Goal: Task Accomplishment & Management: Complete application form

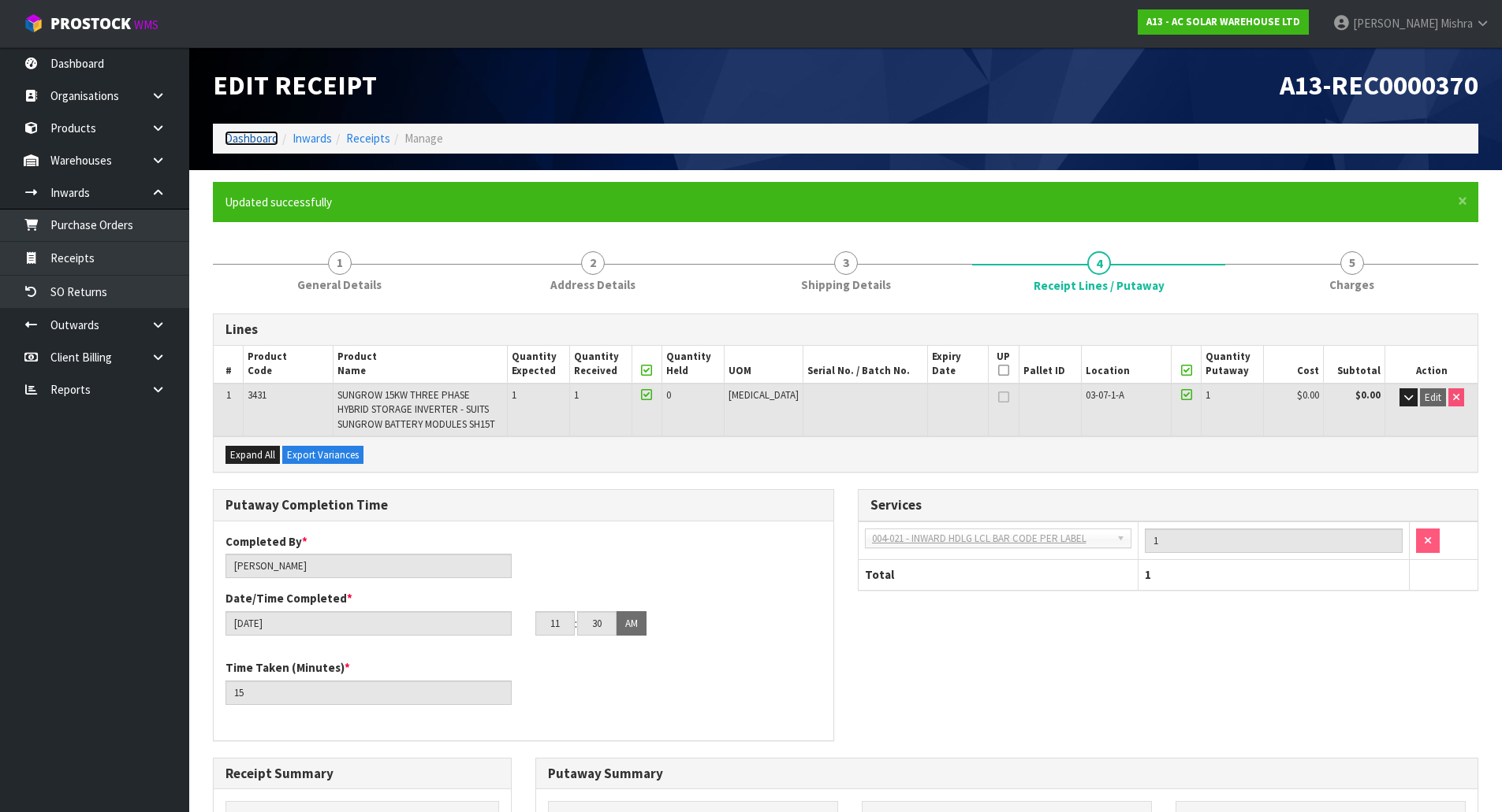
click at [235, 140] on link "Dashboard" at bounding box center [251, 138] width 54 height 15
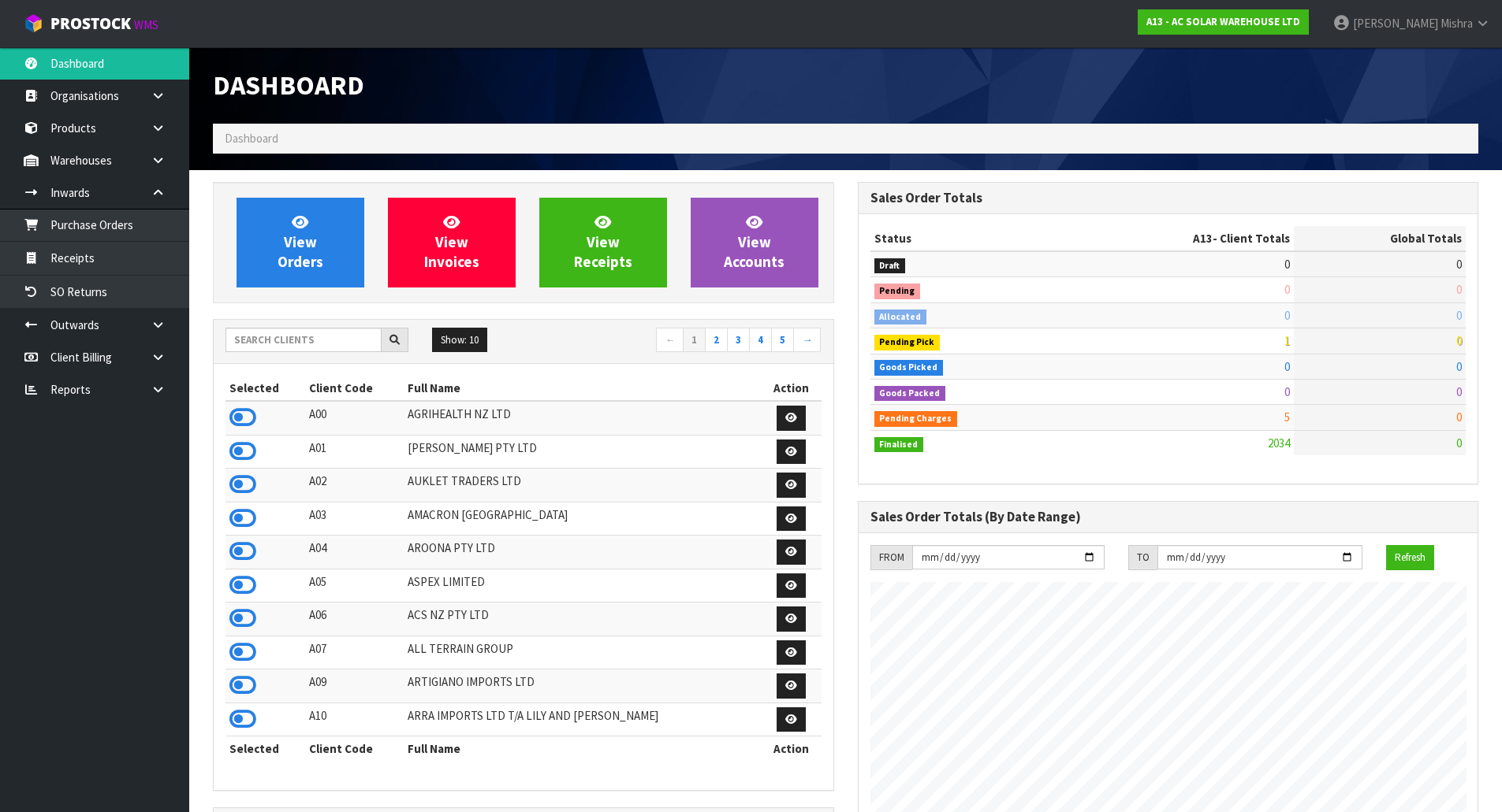
scroll to position [1294, 644]
click at [252, 333] on input "text" at bounding box center [303, 340] width 156 height 25
type input "C09"
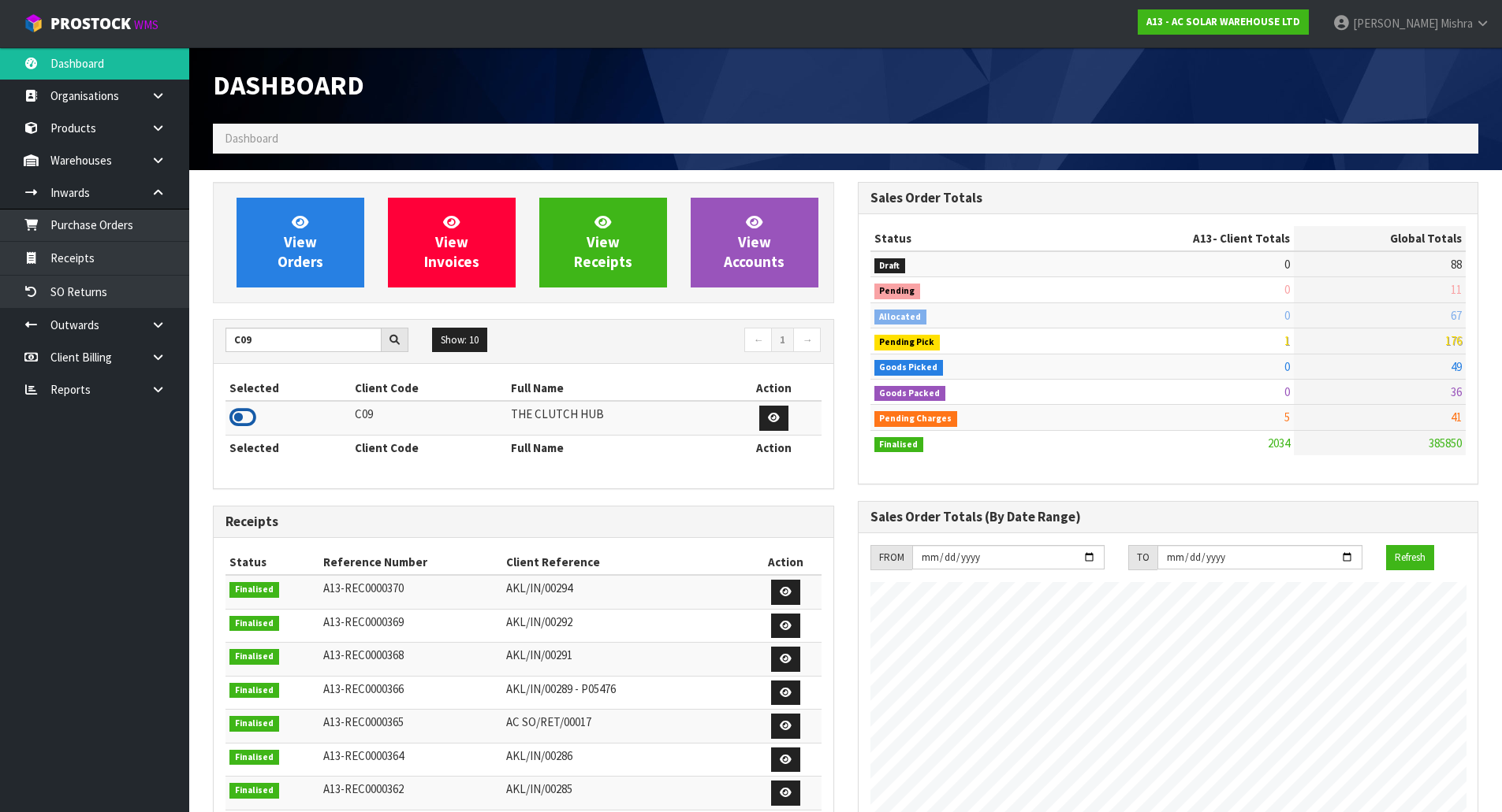
click at [241, 417] on icon at bounding box center [243, 417] width 27 height 24
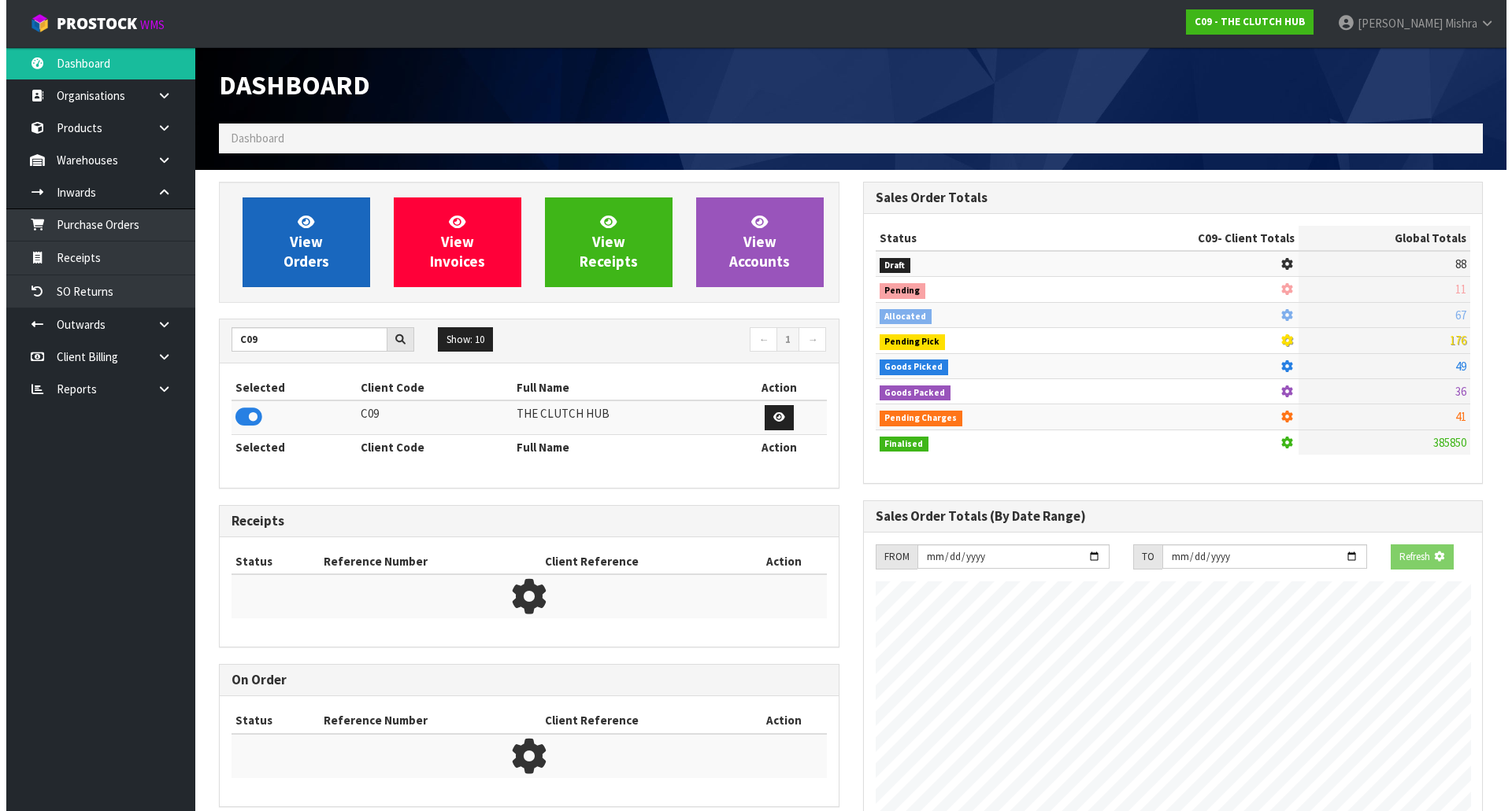
scroll to position [1115, 644]
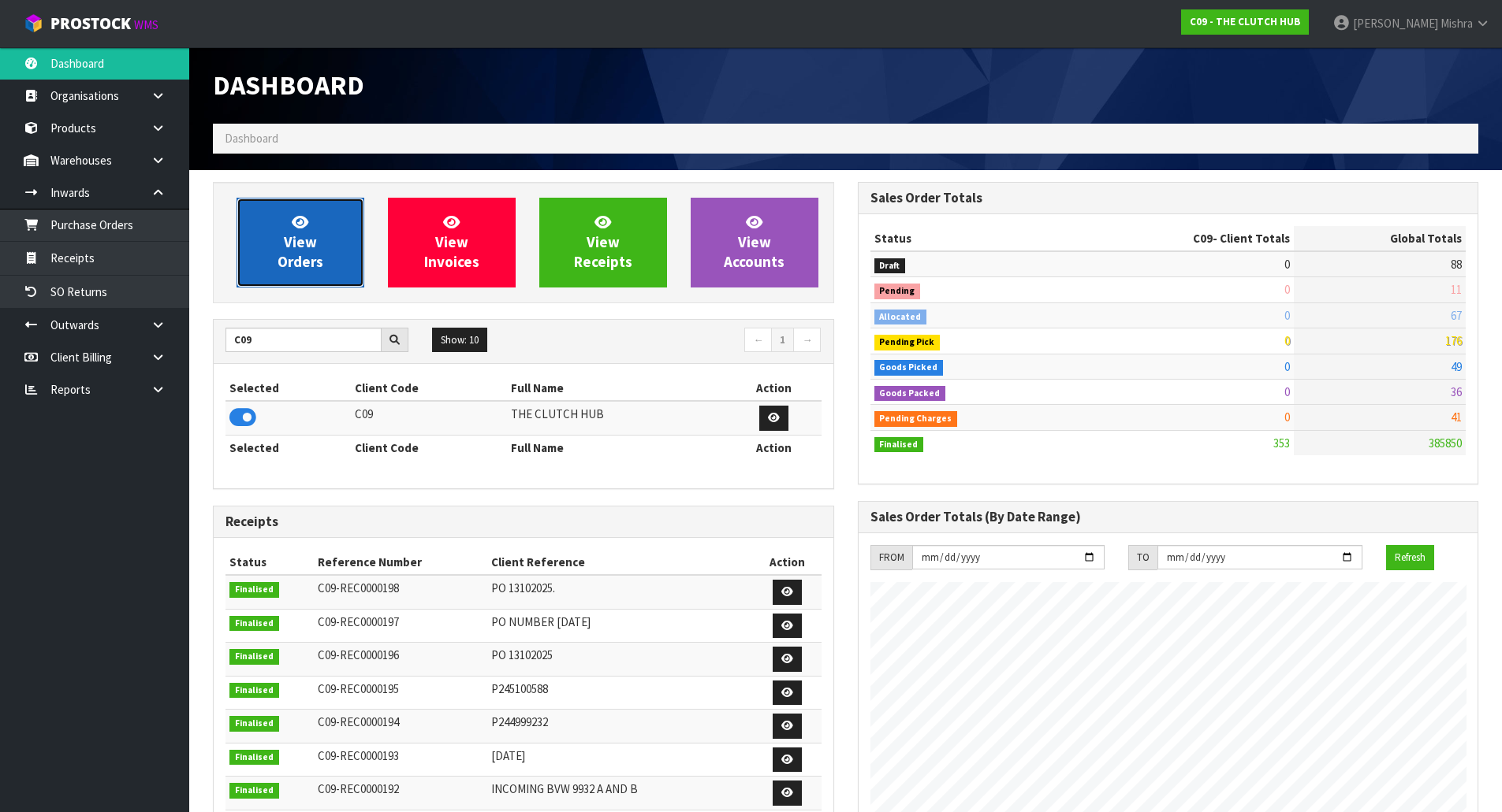
click at [307, 237] on span "View Orders" at bounding box center [300, 242] width 46 height 59
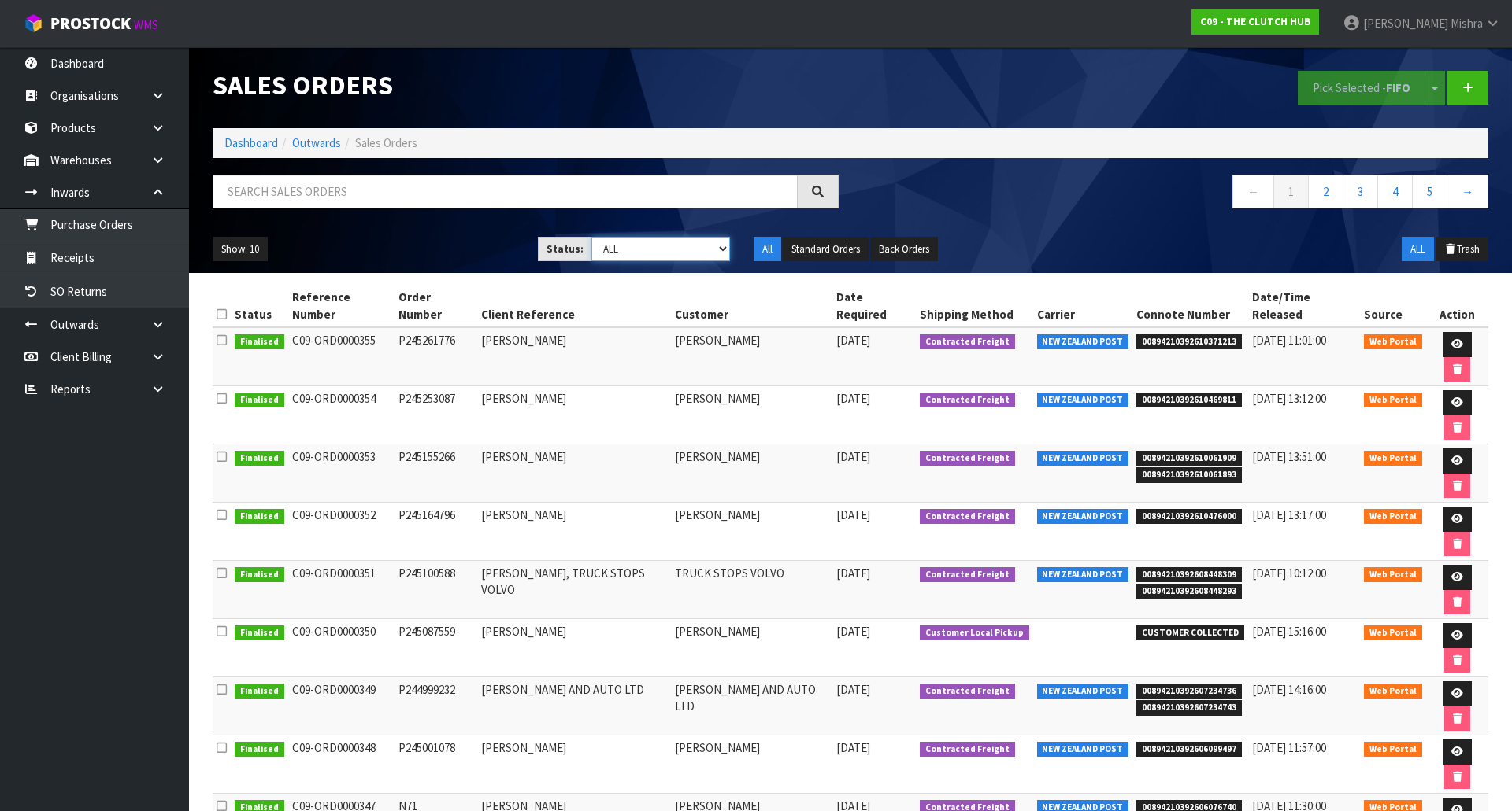
click at [662, 252] on select "Draft Pending Allocated Pending Pick Goods Picked Goods Packed Pending Charges …" at bounding box center [661, 248] width 139 height 25
click at [87, 258] on link "Receipts" at bounding box center [94, 257] width 189 height 32
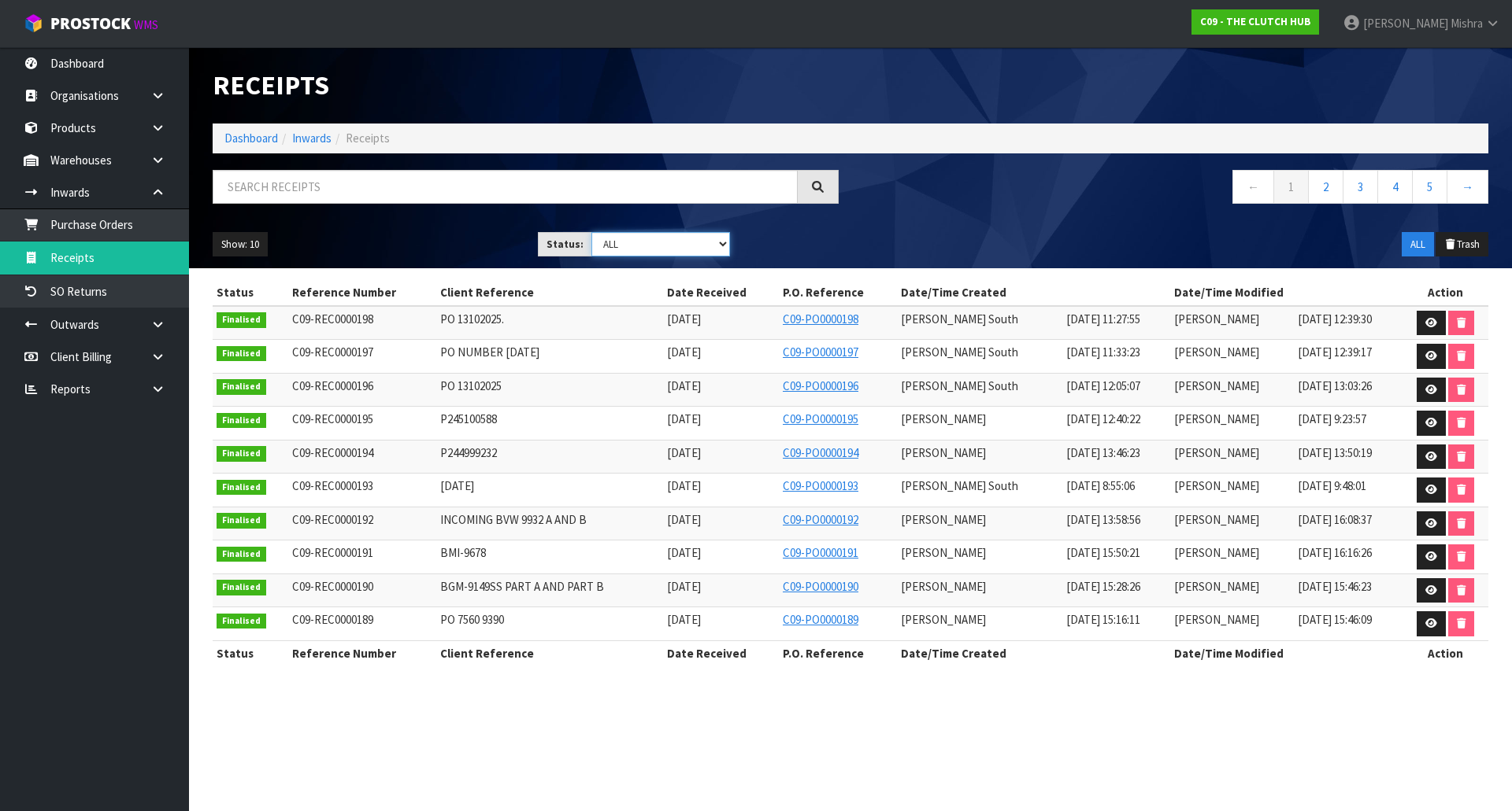
click at [676, 252] on select "Draft Pending Goods Checked Goods Putaway Pending Charges Finalised Cancelled A…" at bounding box center [661, 244] width 139 height 25
select select "string:0"
click at [591, 232] on select "Draft Pending Goods Checked Goods Putaway Pending Charges Finalised Cancelled A…" at bounding box center [661, 244] width 139 height 25
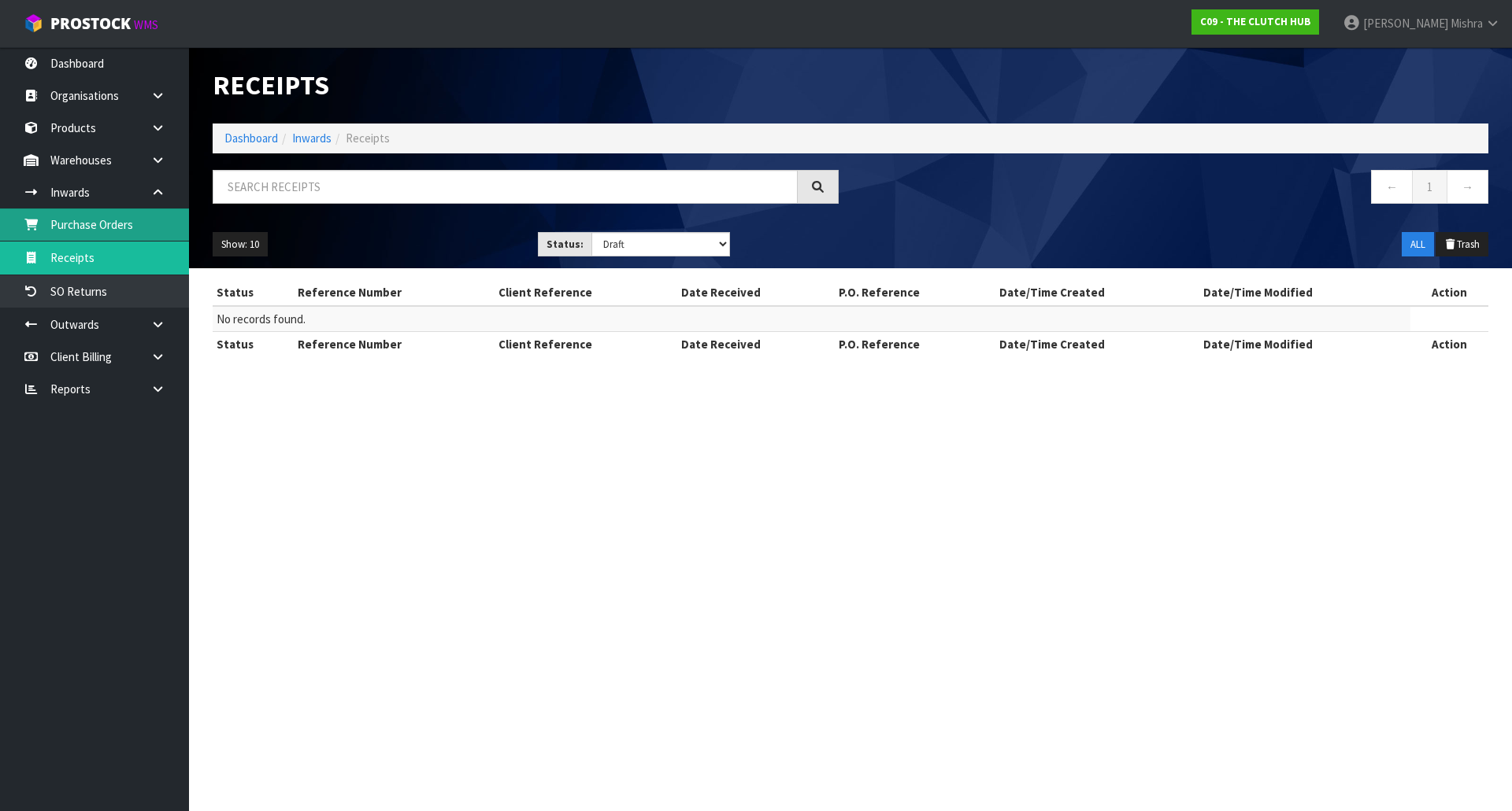
click at [95, 229] on link "Purchase Orders" at bounding box center [94, 225] width 189 height 32
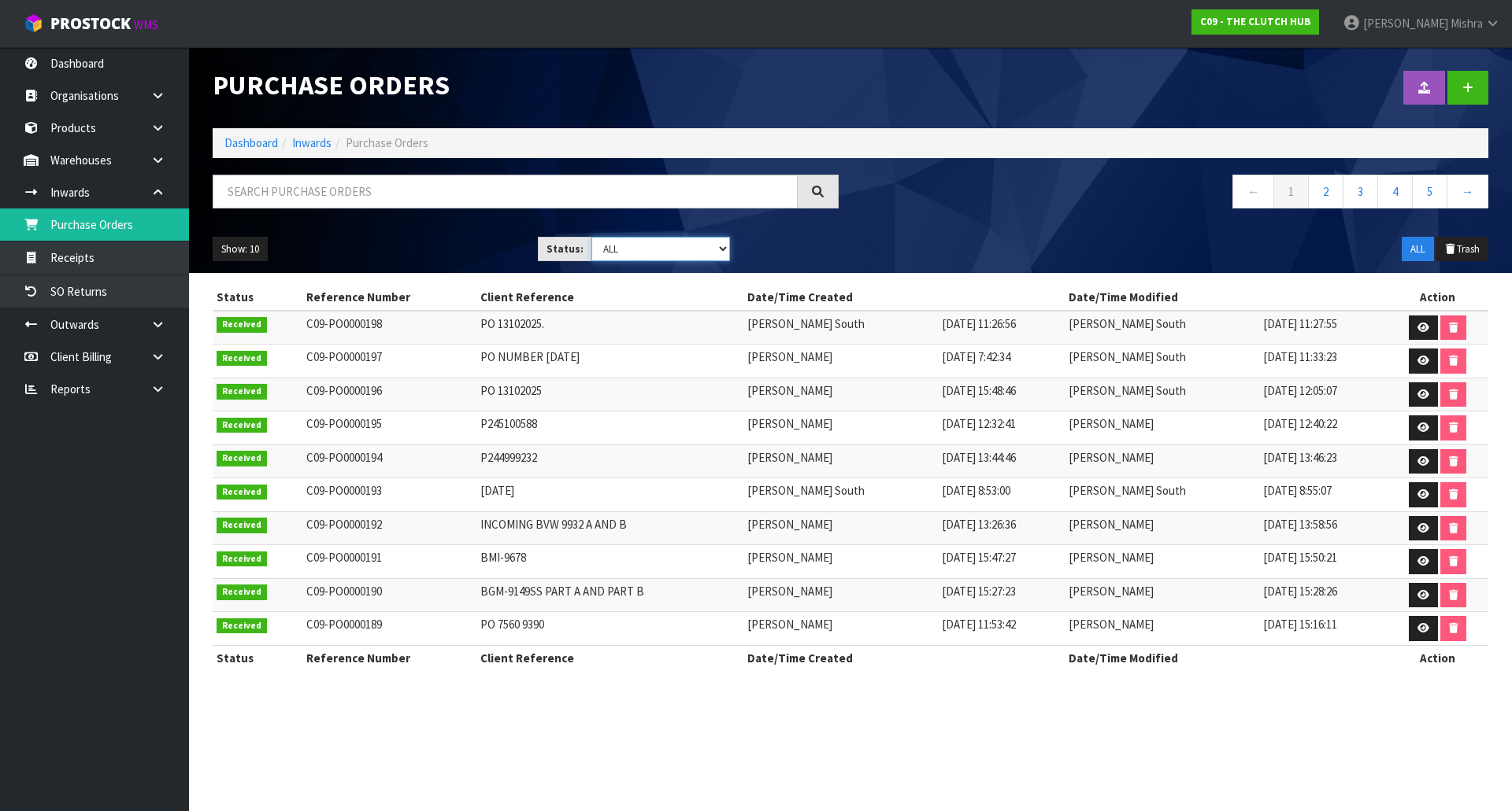
click at [636, 248] on select "Draft Pending Received Cancelled ALL" at bounding box center [661, 248] width 139 height 25
select select "string:0"
click at [591, 237] on select "Draft Pending Received Cancelled ALL" at bounding box center [661, 248] width 139 height 25
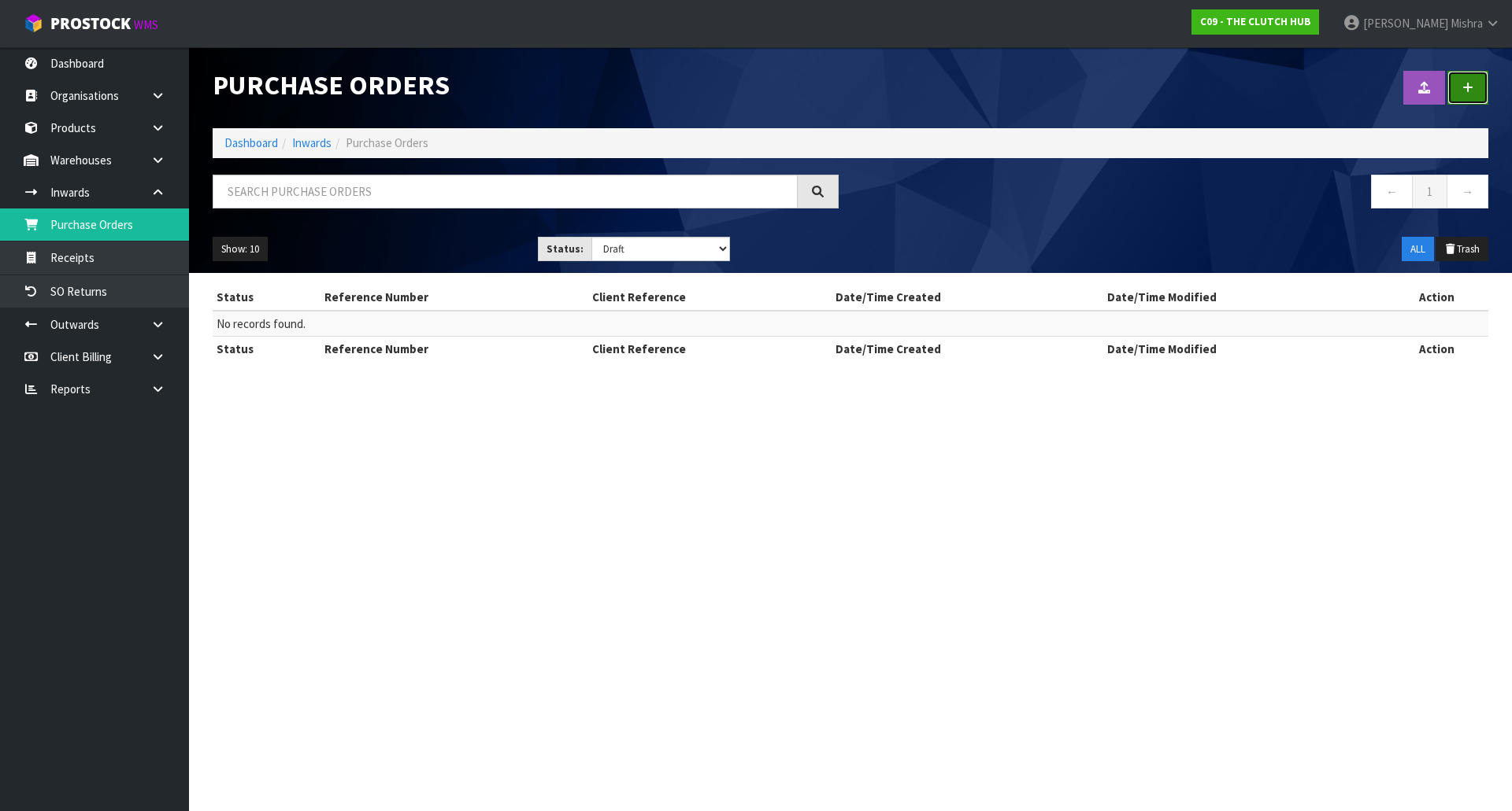
click at [1474, 82] on link at bounding box center [1468, 88] width 41 height 34
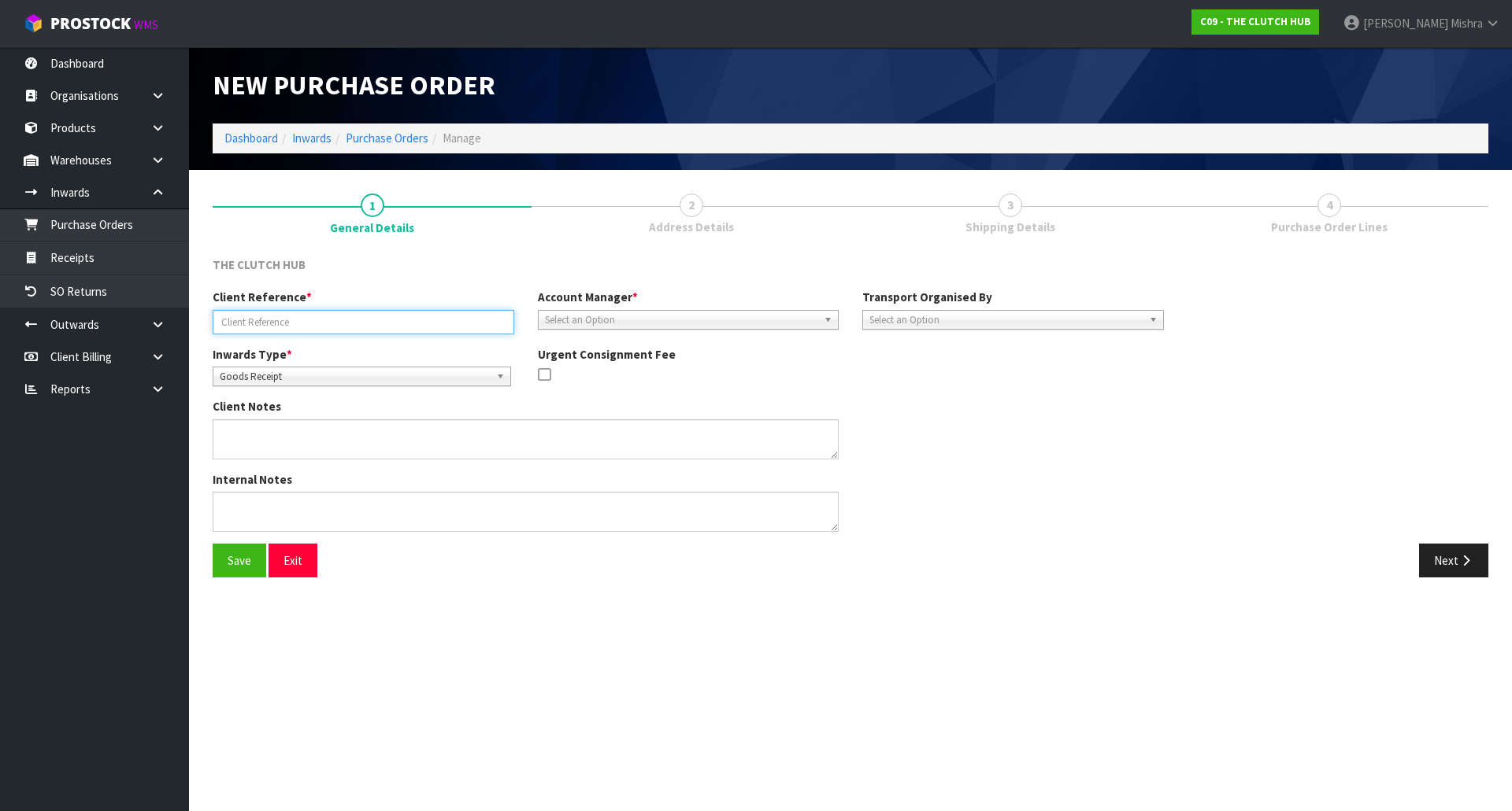
paste input "BNN-9301 PART A AND PART B"
drag, startPoint x: 245, startPoint y: 328, endPoint x: 506, endPoint y: 320, distance: 261.1
click at [429, 310] on input "BNN-9301 PART A AND PART B" at bounding box center [363, 322] width 302 height 25
type input "BNN-9301 PART A AND PART B"
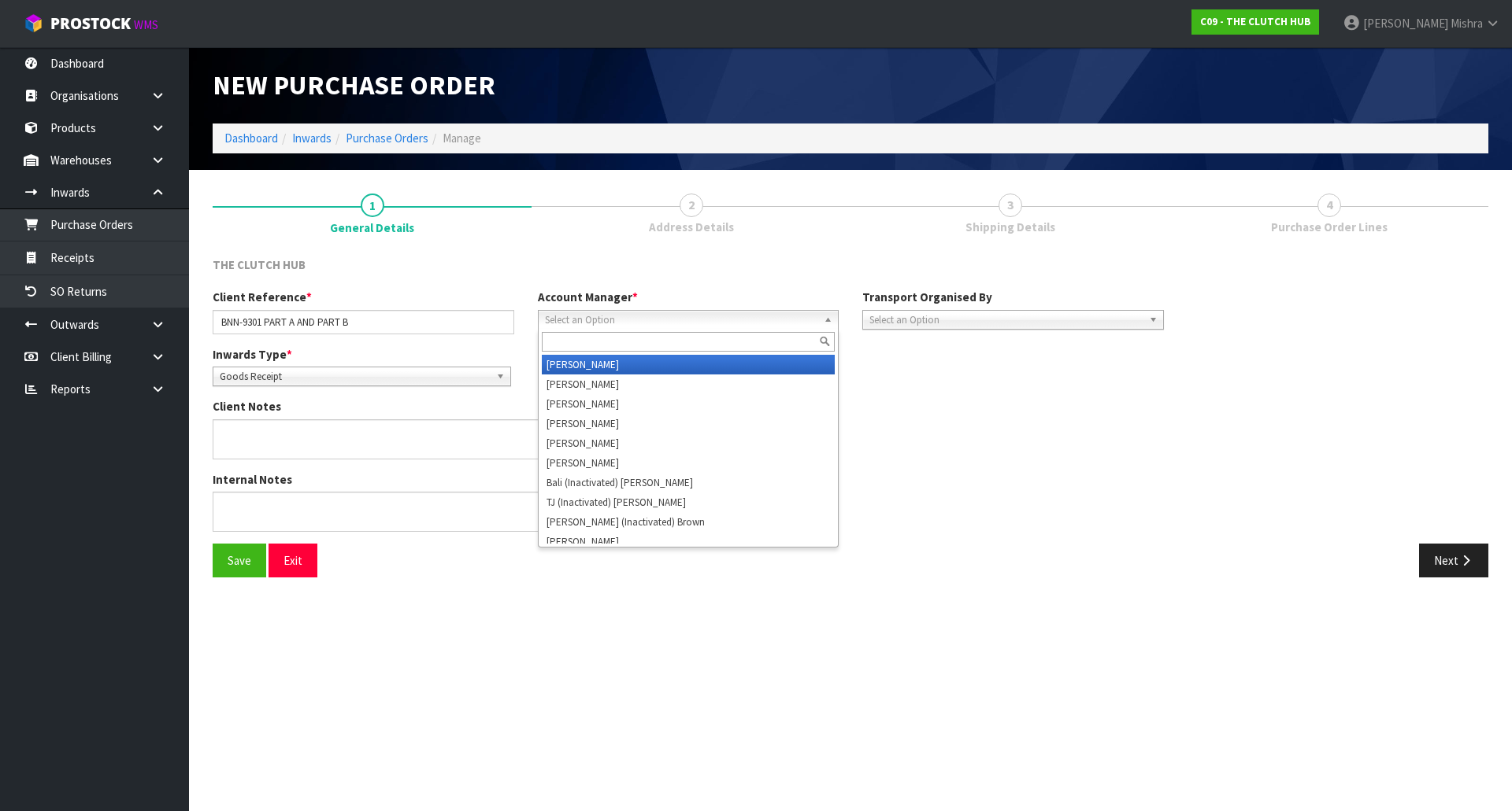
click at [660, 317] on span "Select an Option" at bounding box center [681, 320] width 273 height 19
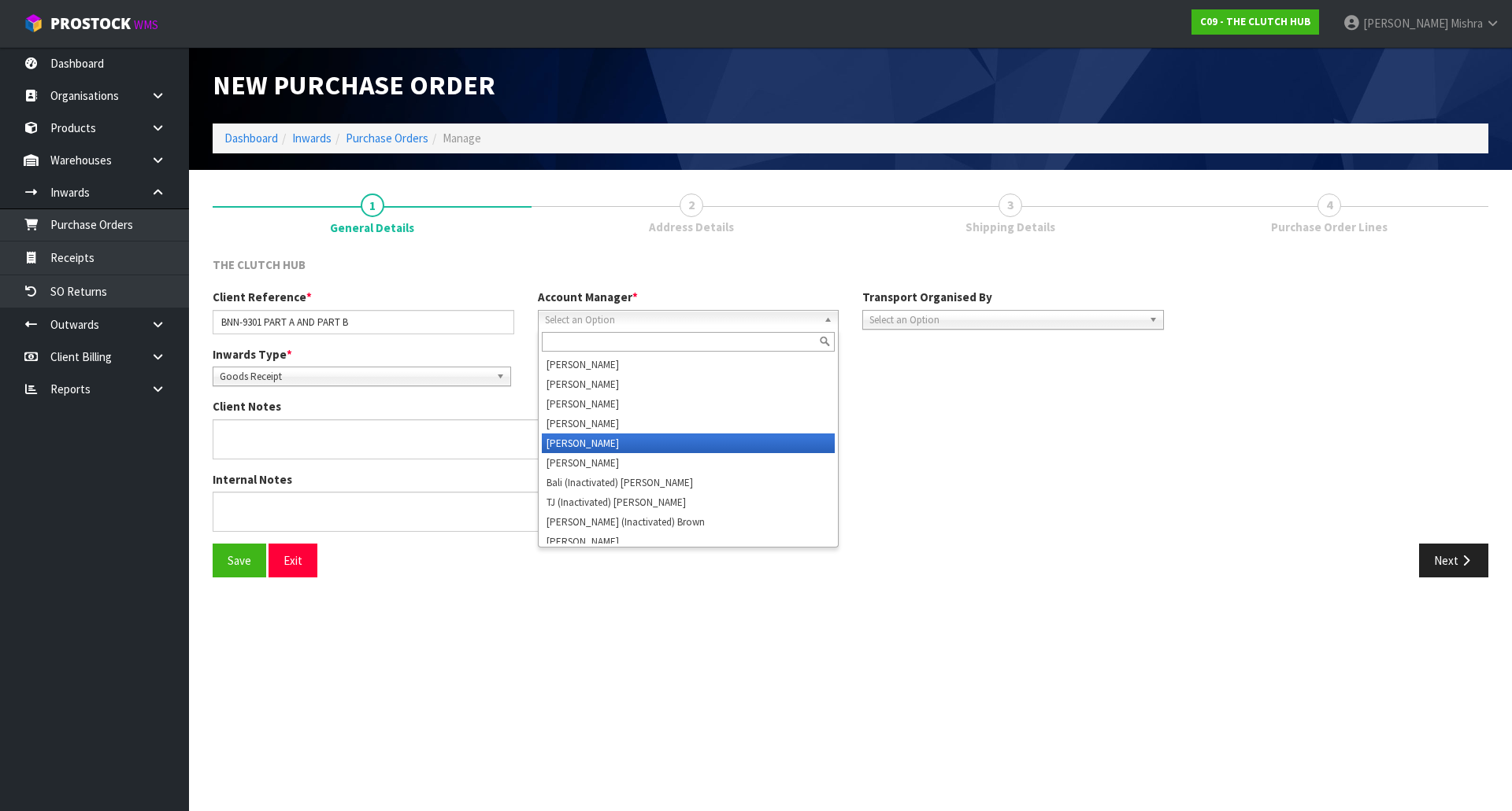
click at [626, 451] on li "[PERSON_NAME]" at bounding box center [688, 443] width 294 height 20
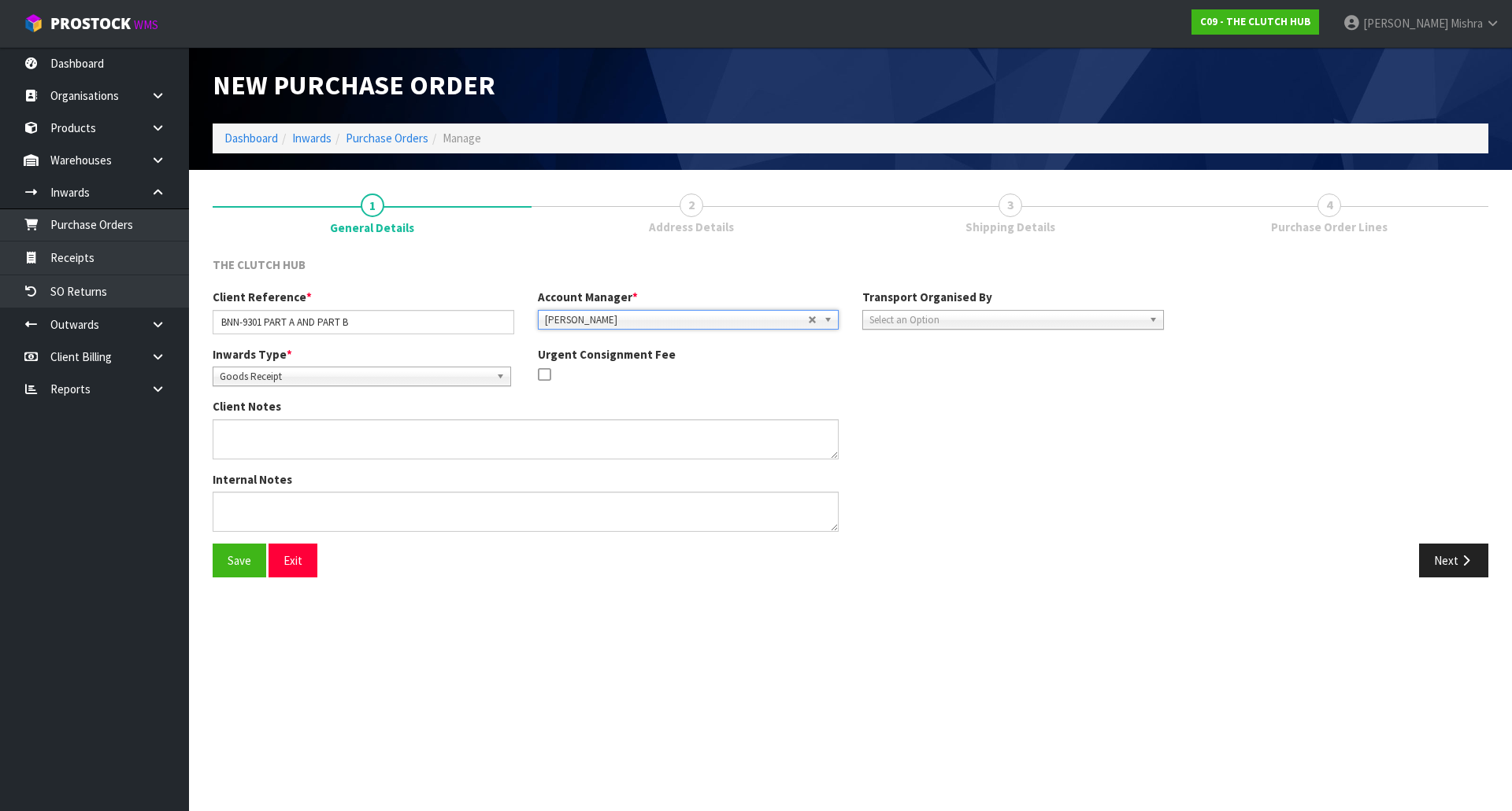
click at [953, 324] on span "Select an Option" at bounding box center [1005, 320] width 273 height 19
click at [935, 405] on li "Client" at bounding box center [1012, 404] width 294 height 20
click at [1456, 547] on button "Next" at bounding box center [1453, 560] width 70 height 34
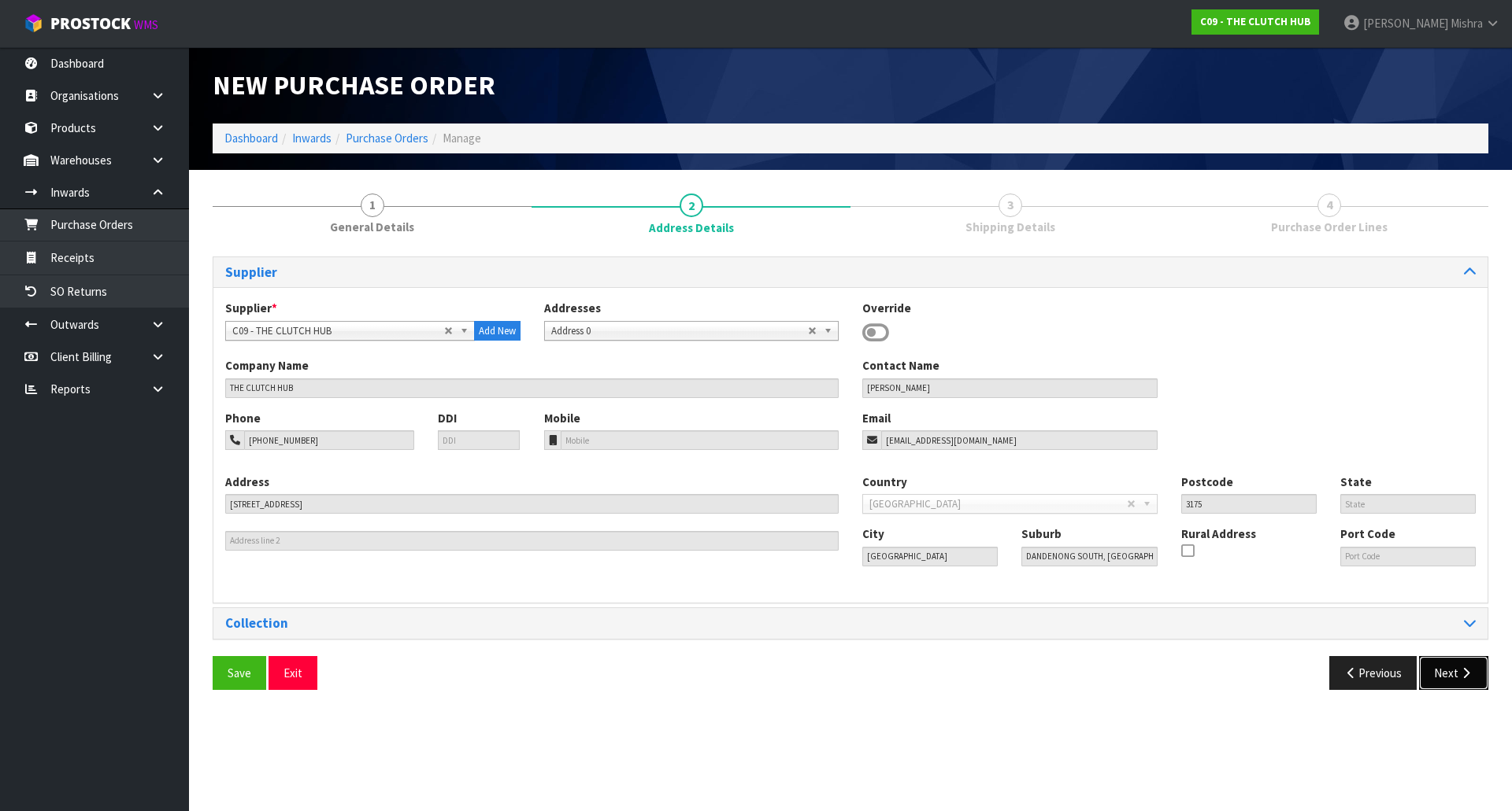
click at [1427, 680] on button "Next" at bounding box center [1453, 673] width 70 height 34
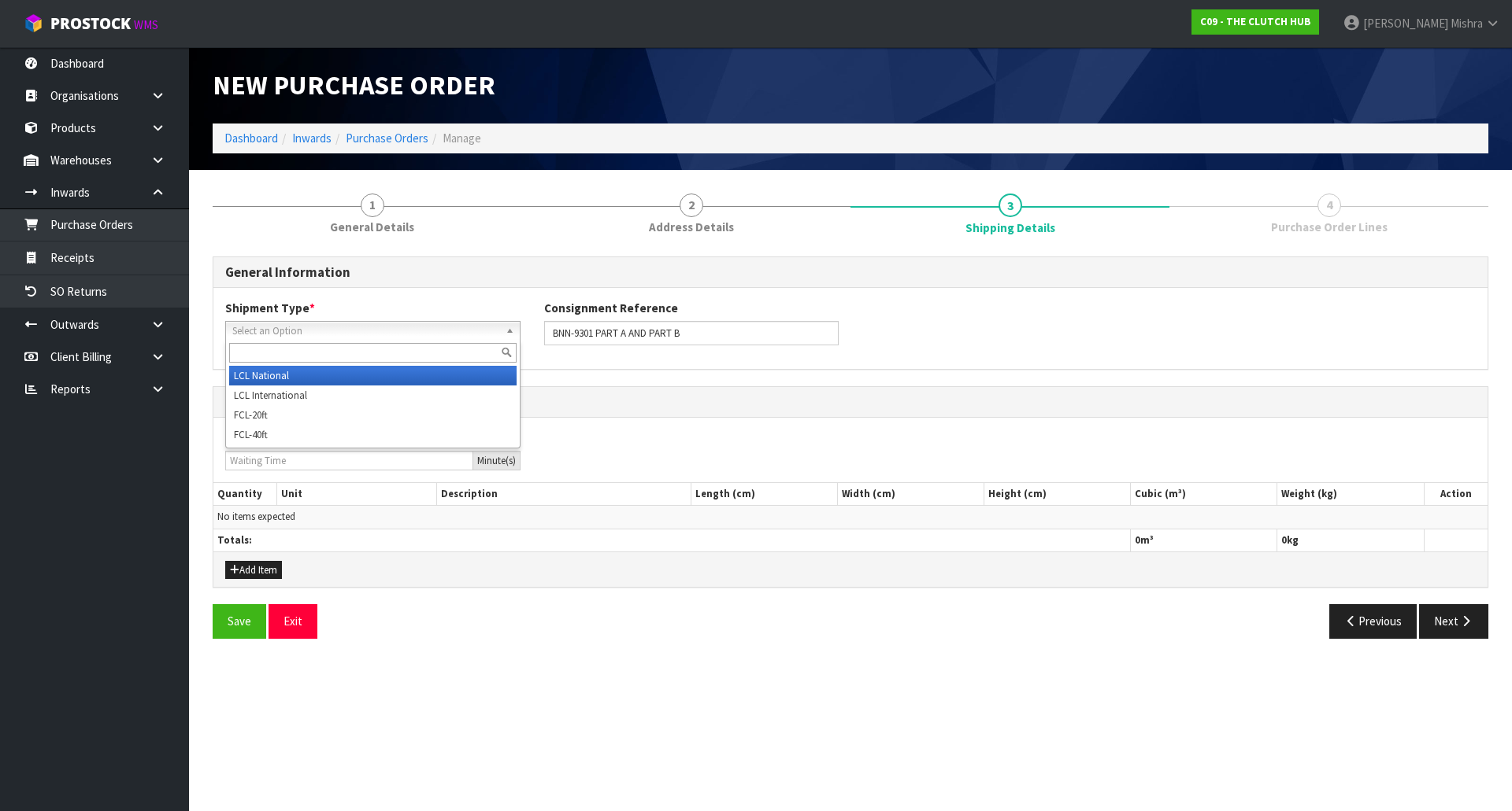
drag, startPoint x: 486, startPoint y: 328, endPoint x: 477, endPoint y: 362, distance: 35.2
click at [484, 328] on span "Select an Option" at bounding box center [365, 332] width 267 height 19
click at [469, 373] on li "LCL National" at bounding box center [372, 375] width 287 height 20
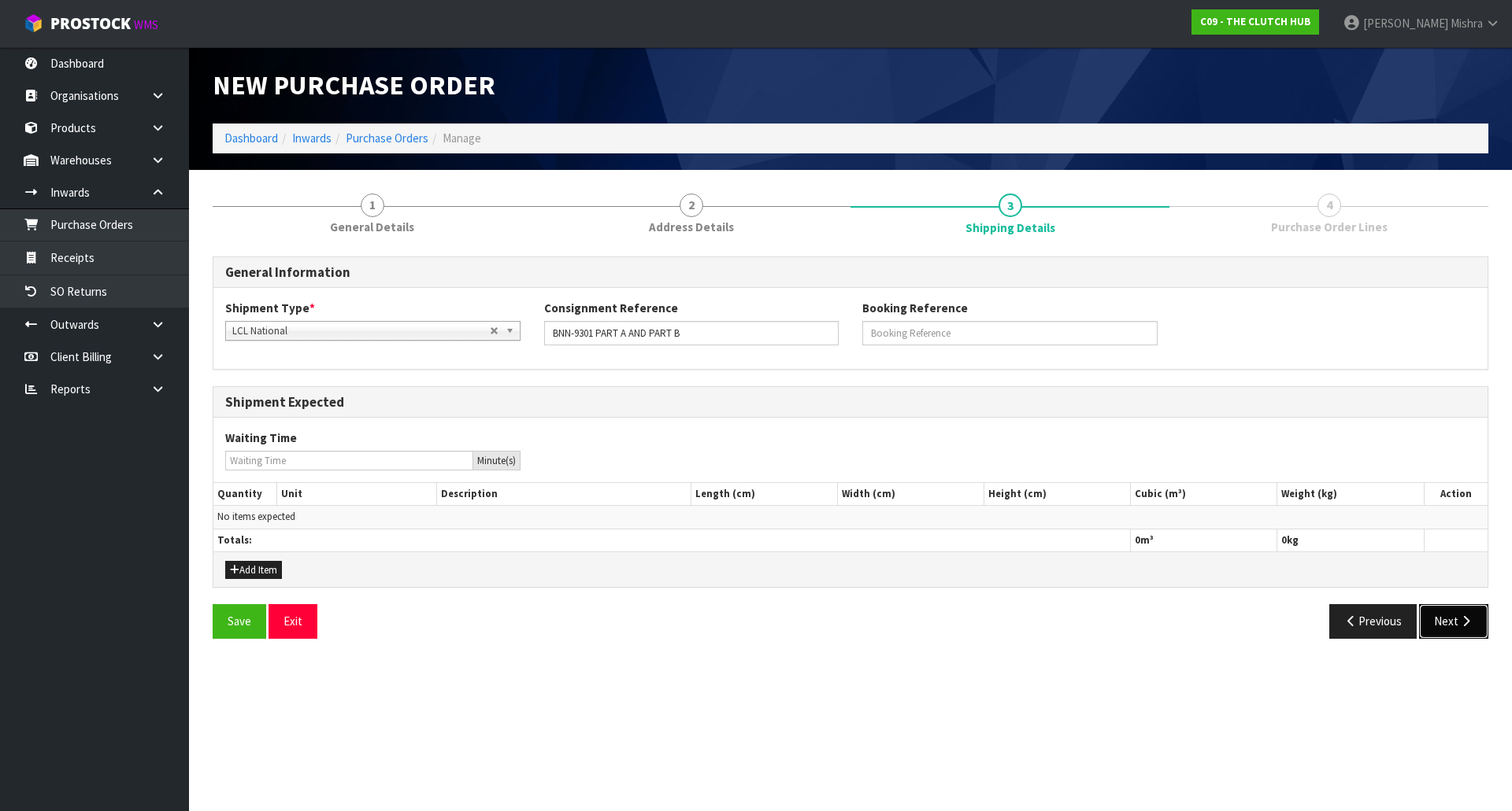
click at [1449, 631] on button "Next" at bounding box center [1453, 621] width 70 height 34
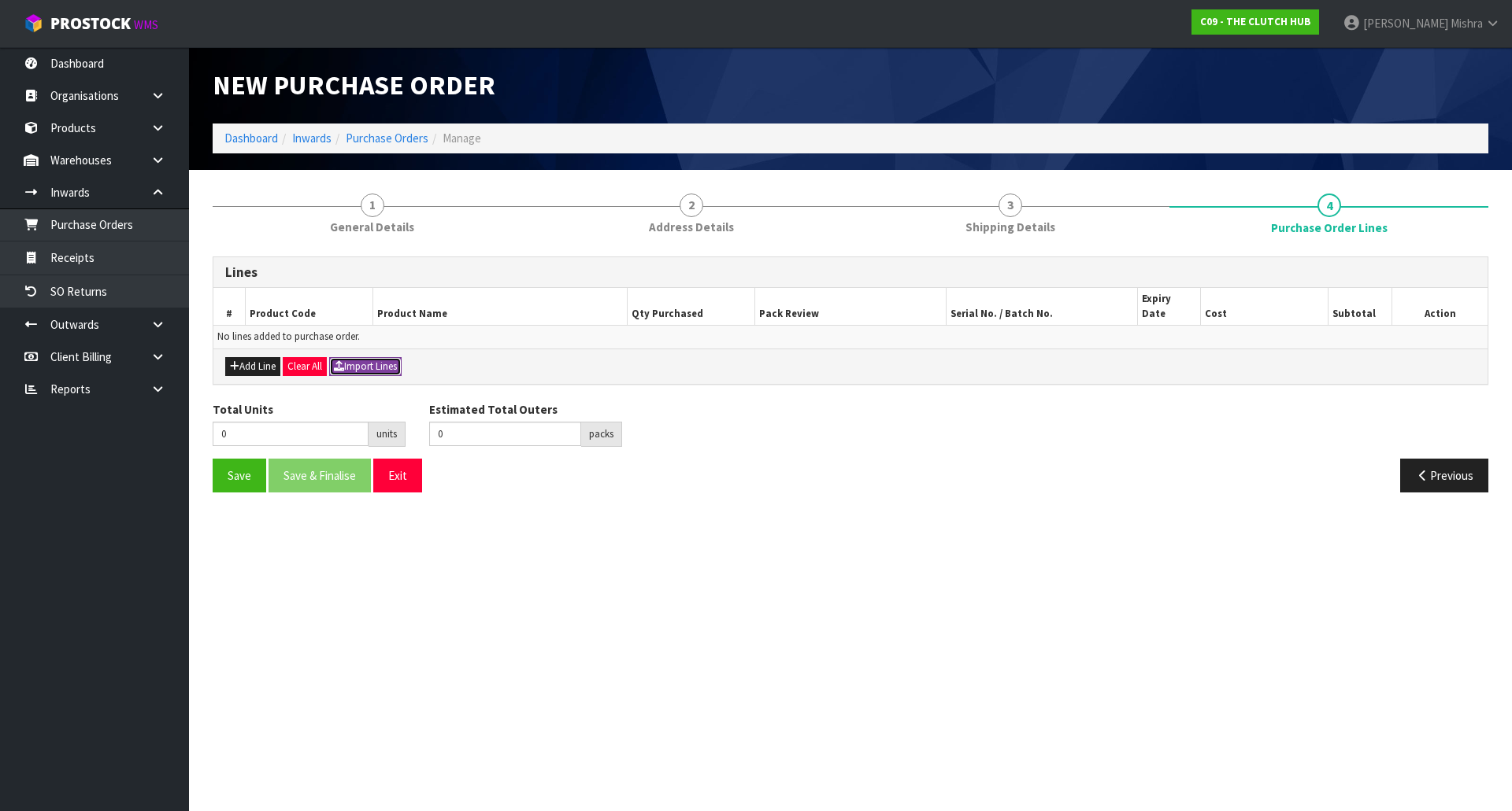
click at [361, 358] on button "Import Lines" at bounding box center [365, 367] width 72 height 19
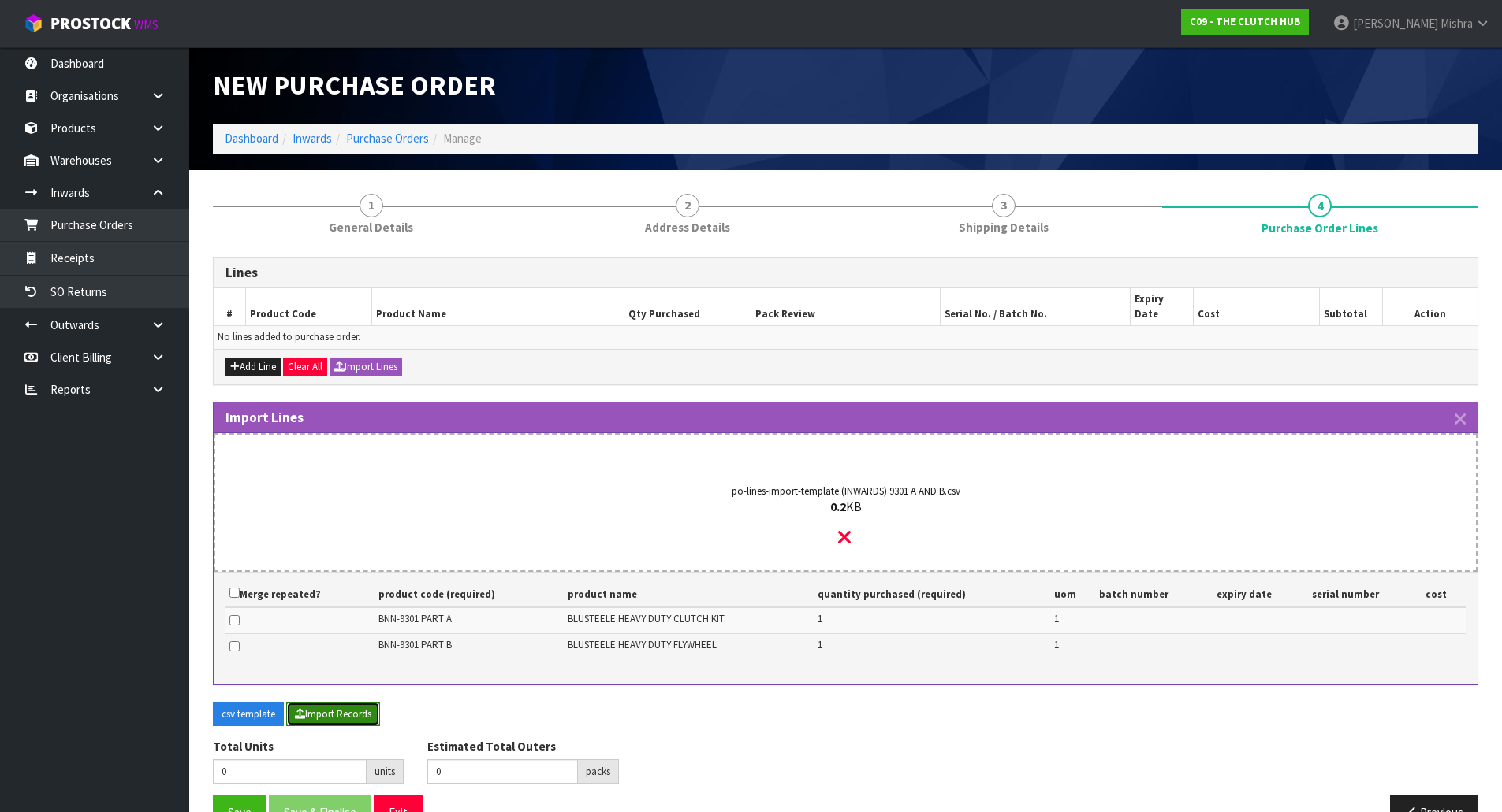
click at [354, 702] on button "Import Records" at bounding box center [333, 715] width 94 height 25
type input "2"
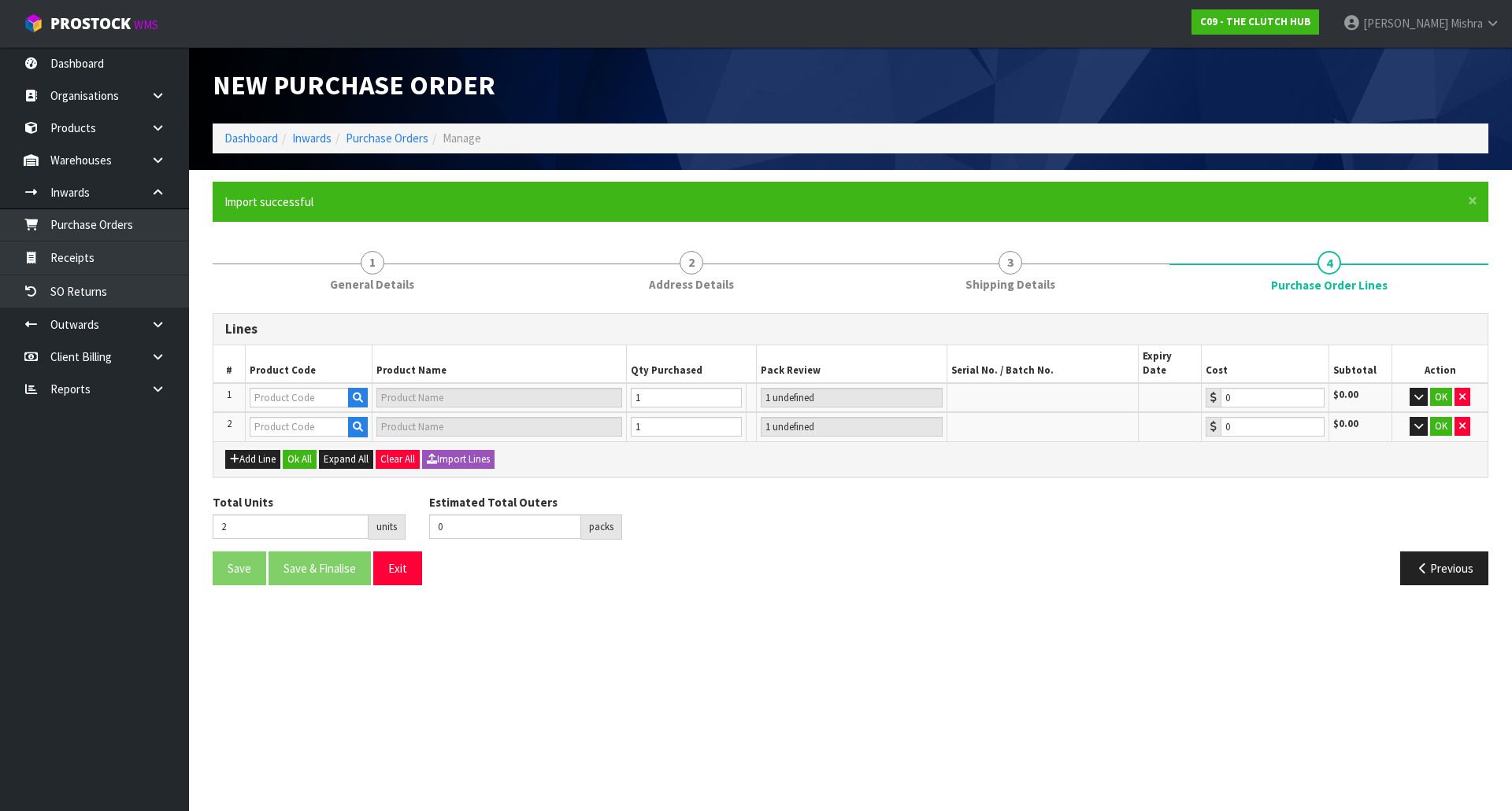
type input "2"
type input "BNN-9301 PART A"
type input "BLUSTEELE HEAVY DUTY CLUTCH KIT"
type input "1 CTN"
type input "0.00"
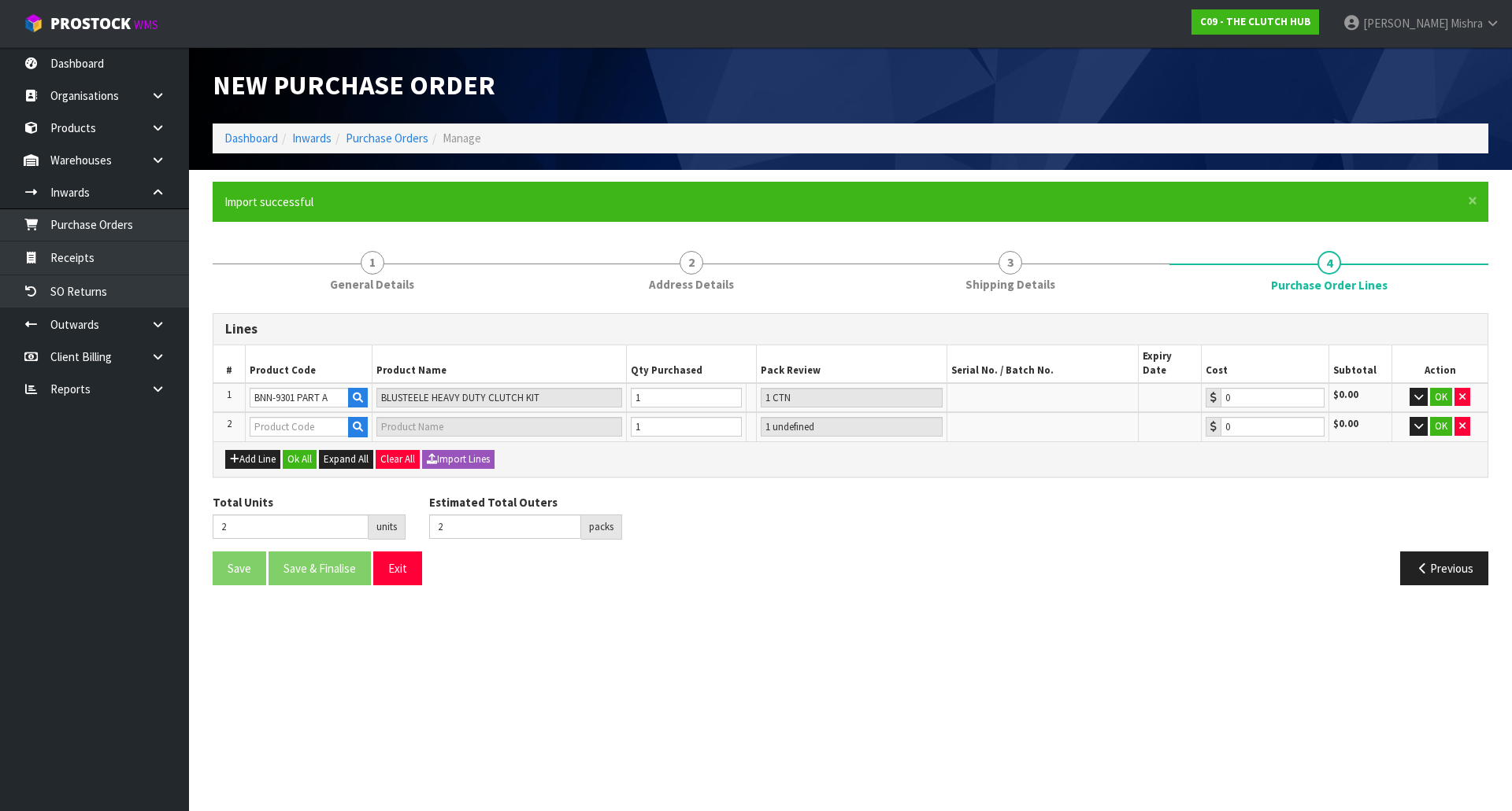
type input "BNN-9301 PART B"
type input "BLUSTEELE HEAVY DUTY FLYWHEEL"
type input "1 CTN"
type input "0.00"
click at [291, 450] on button "Ok All" at bounding box center [299, 460] width 34 height 19
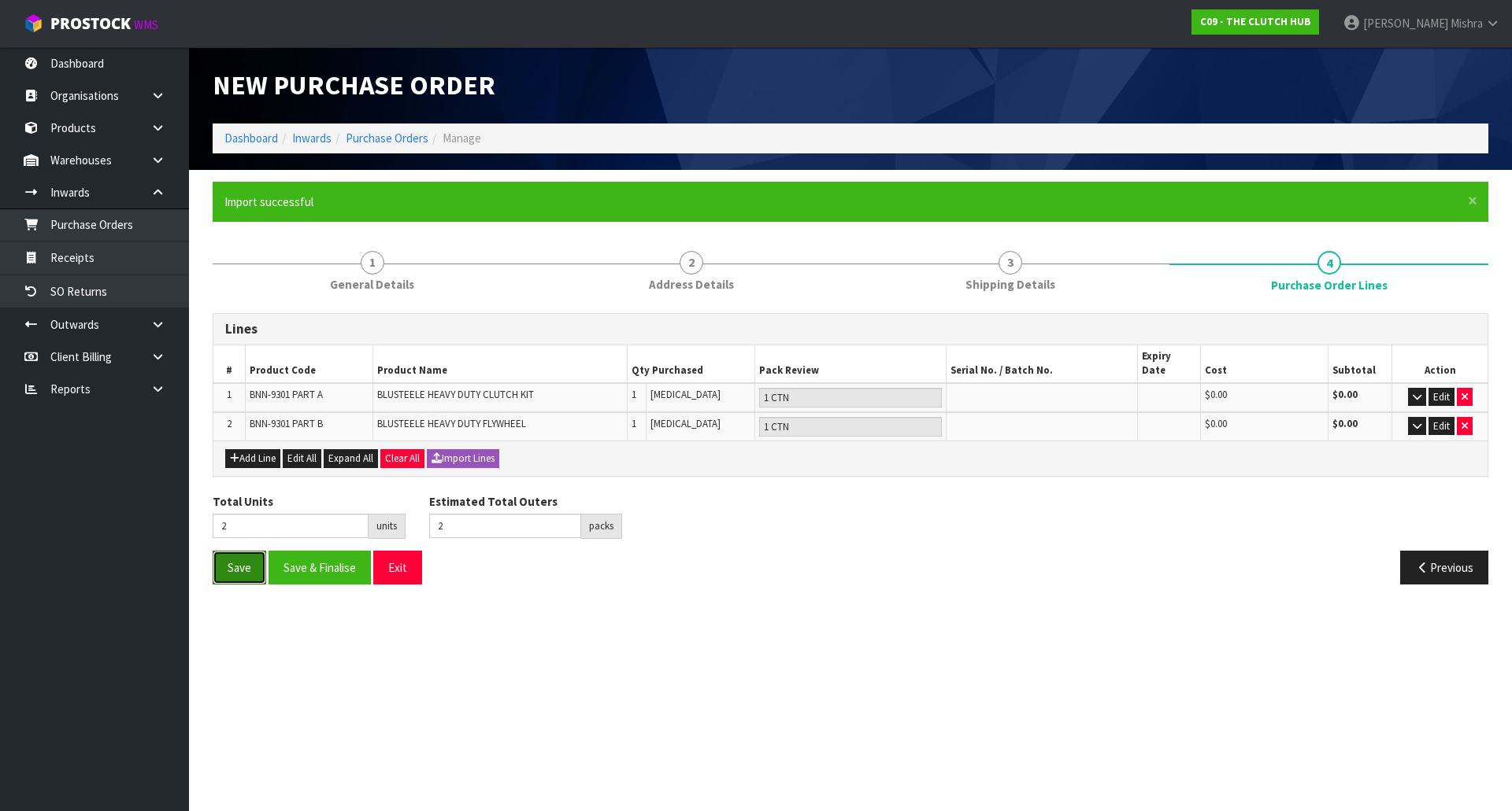
click at [252, 551] on button "Save" at bounding box center [240, 567] width 54 height 34
type input "0"
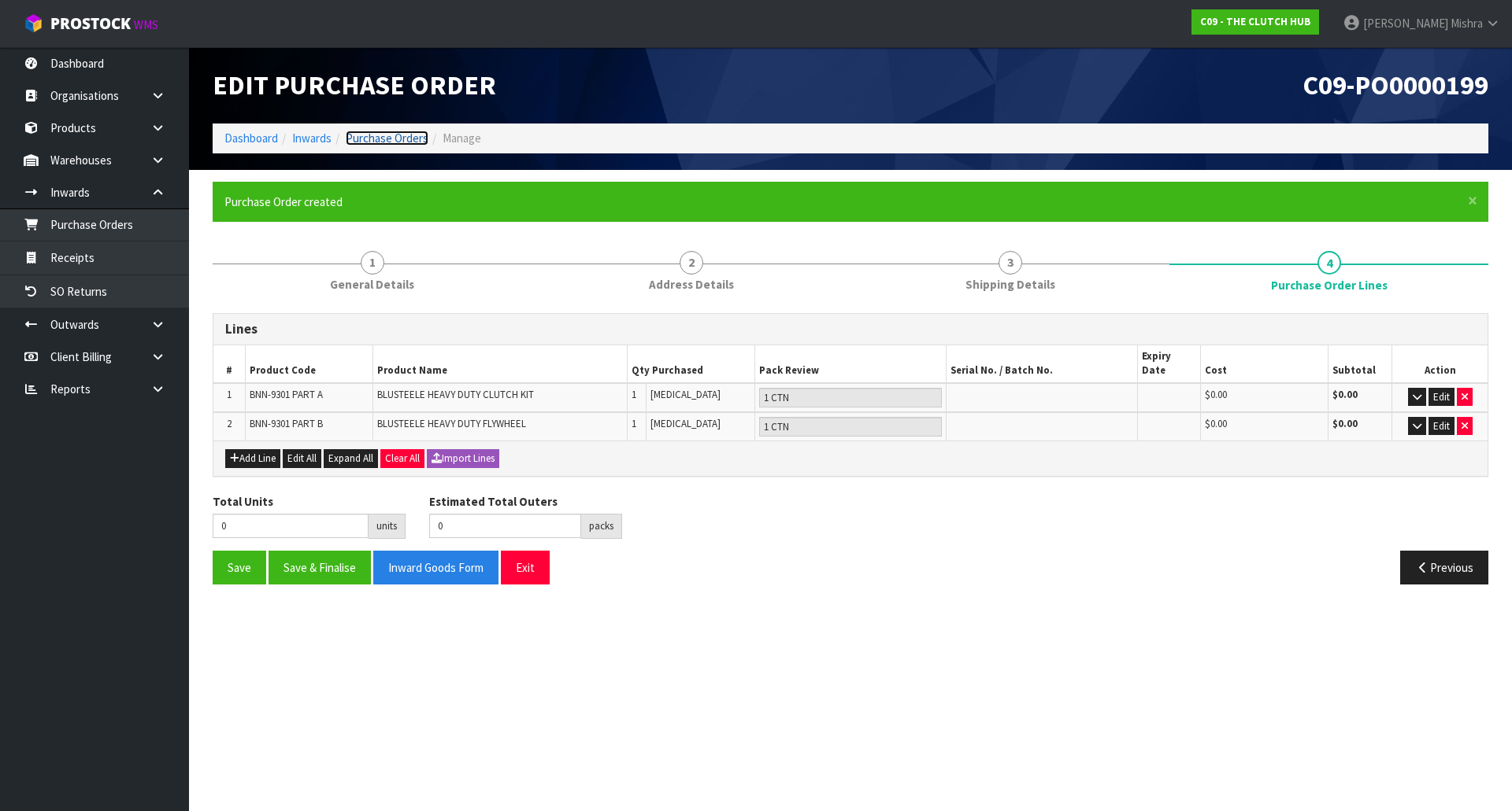
click at [367, 135] on link "Purchase Orders" at bounding box center [387, 138] width 82 height 15
